Goal: Task Accomplishment & Management: Use online tool/utility

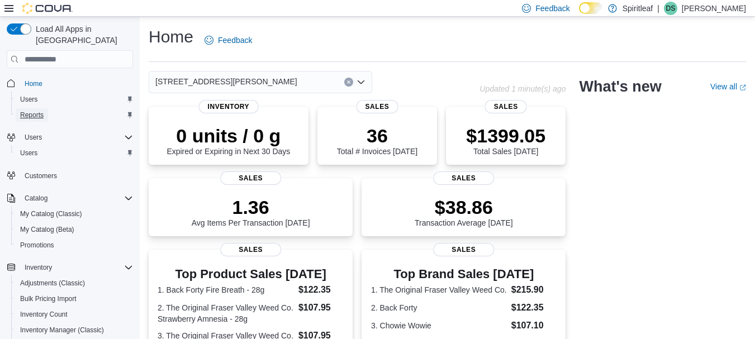
click at [42, 111] on span "Reports" at bounding box center [31, 115] width 23 height 9
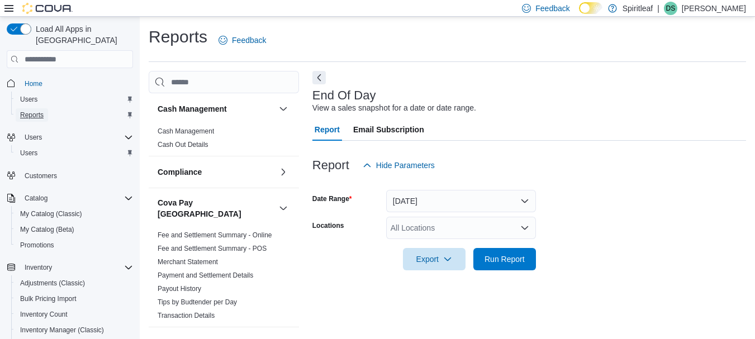
scroll to position [18, 0]
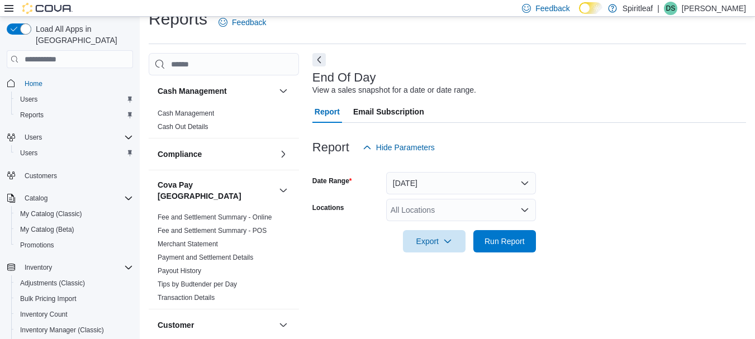
click at [392, 195] on form "Date Range Today Locations All Locations Export Run Report" at bounding box center [528, 206] width 433 height 94
click at [392, 204] on div "All Locations" at bounding box center [461, 210] width 150 height 22
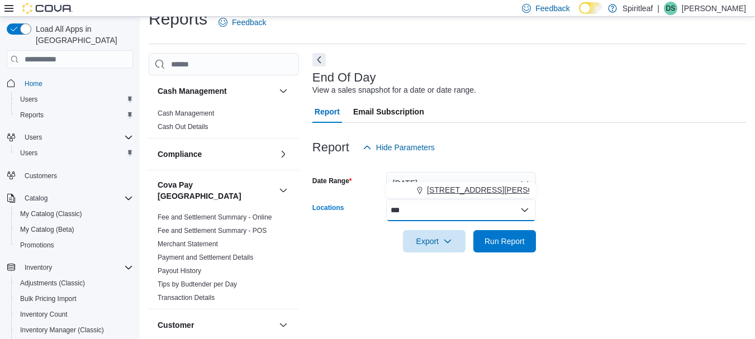
type input "***"
click at [424, 194] on span "Choose from the following options" at bounding box center [421, 189] width 12 height 11
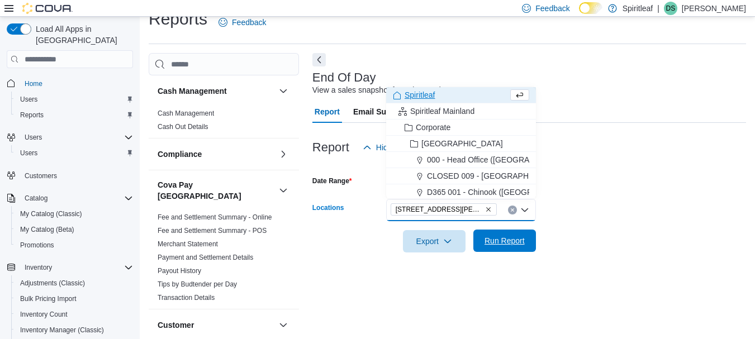
click at [522, 249] on span "Run Report" at bounding box center [504, 241] width 49 height 22
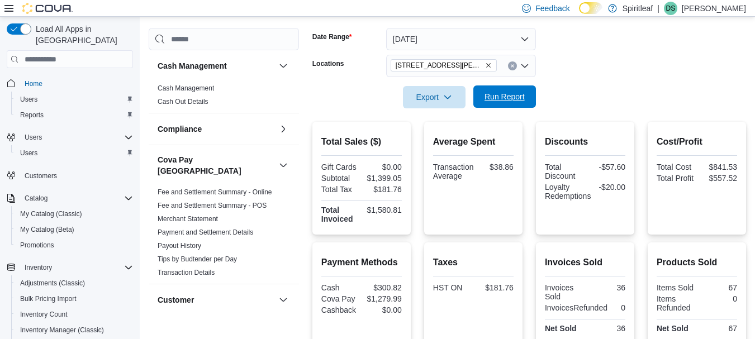
scroll to position [260, 0]
